Goal: Information Seeking & Learning: Learn about a topic

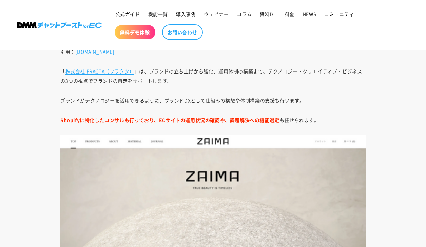
scroll to position [6528, 0]
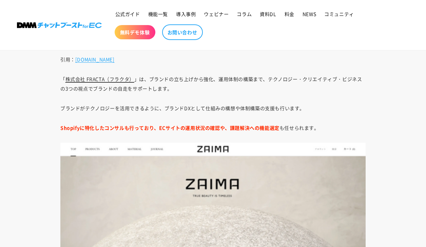
click at [89, 79] on link "株式会社 FRACTA（フラクタ）" at bounding box center [99, 79] width 69 height 7
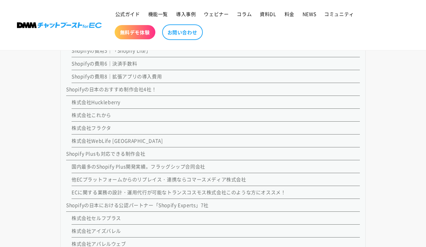
scroll to position [1120, 0]
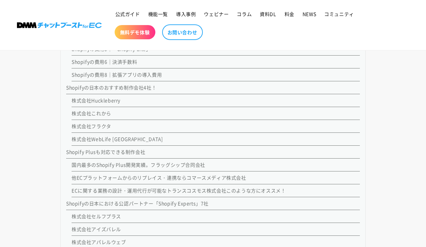
click at [101, 117] on link "株式会社これから" at bounding box center [92, 113] width 40 height 7
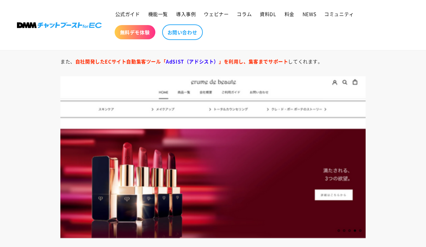
scroll to position [6138, 0]
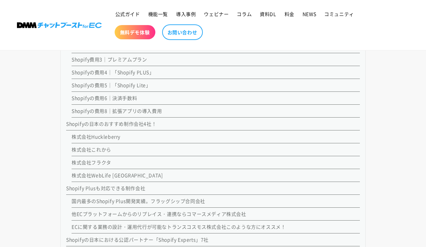
scroll to position [1125, 0]
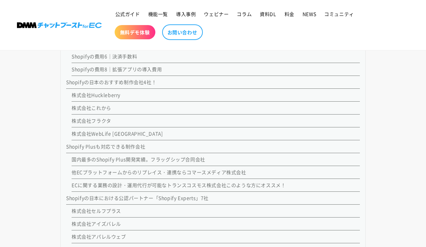
click at [107, 98] on link "株式会社Huckleberry" at bounding box center [96, 95] width 49 height 7
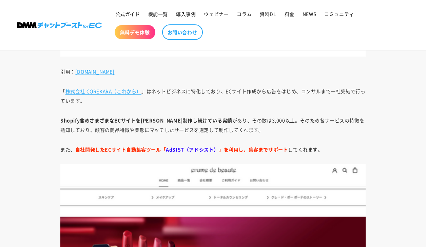
scroll to position [6057, 0]
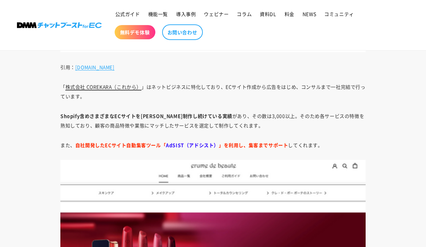
click at [113, 88] on link "株式会社 COREKARA（これから）" at bounding box center [103, 86] width 76 height 7
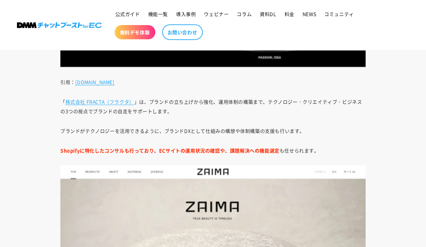
scroll to position [6497, 0]
